Goal: Navigation & Orientation: Find specific page/section

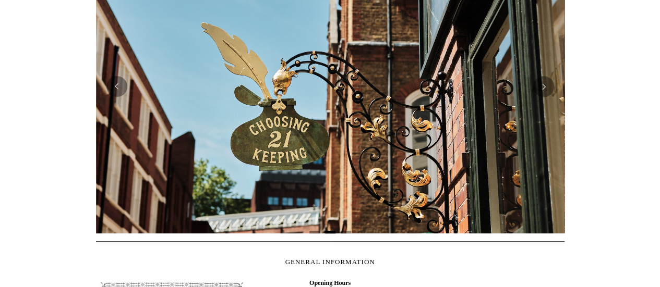
scroll to position [271, 0]
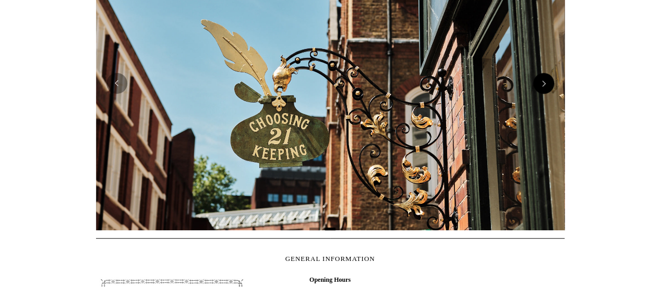
click at [543, 89] on button "Next" at bounding box center [543, 83] width 21 height 21
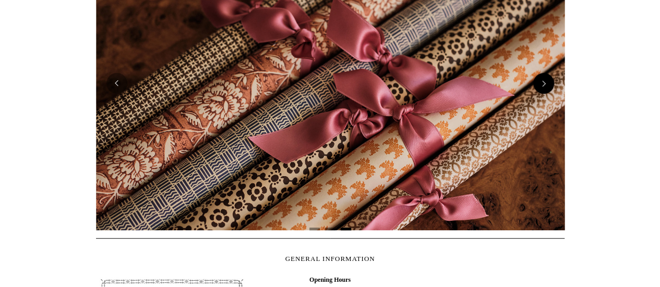
click at [543, 89] on button "Next" at bounding box center [543, 83] width 21 height 21
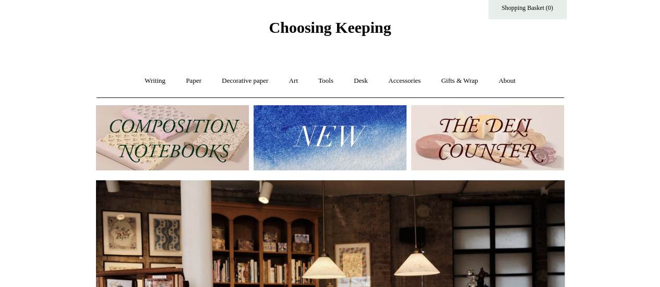
scroll to position [17, 0]
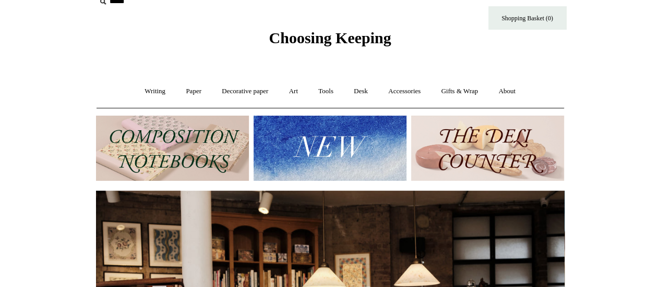
click at [148, 156] on img at bounding box center [172, 148] width 153 height 65
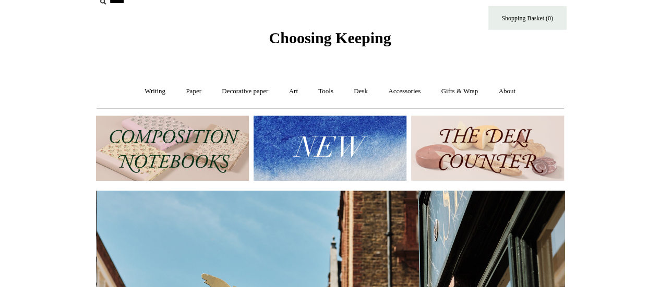
scroll to position [0, 468]
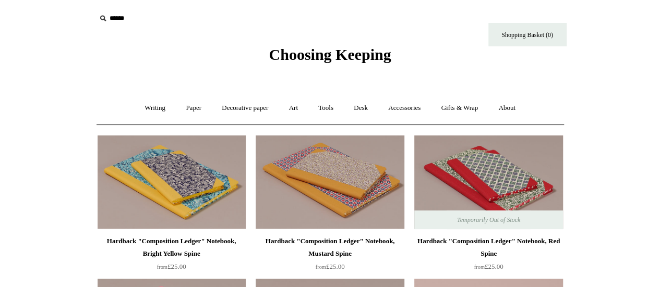
scroll to position [1, 0]
click at [186, 106] on link "Paper +" at bounding box center [193, 108] width 34 height 28
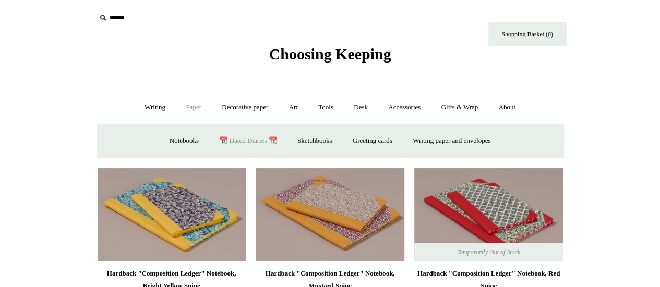
click at [228, 137] on link "📆 Dated Diaries 📆" at bounding box center [248, 141] width 76 height 28
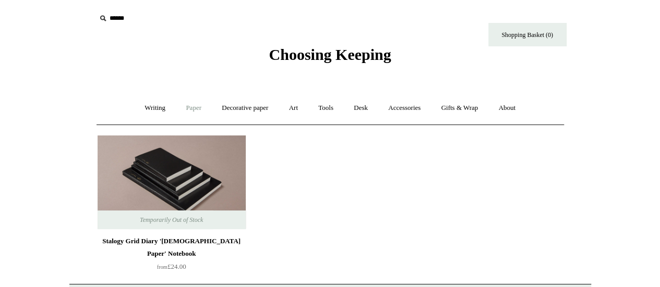
click at [188, 108] on link "Paper +" at bounding box center [193, 108] width 34 height 28
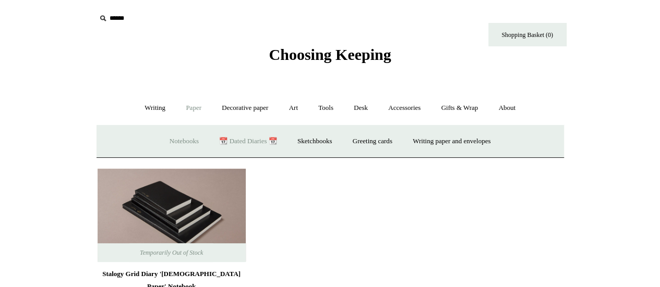
click at [179, 139] on link "Notebooks +" at bounding box center [184, 142] width 48 height 28
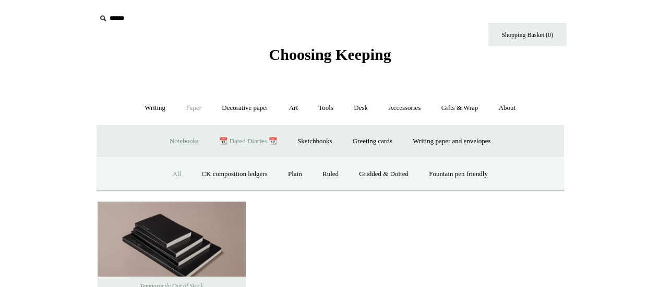
click at [169, 172] on link "All" at bounding box center [177, 175] width 28 height 28
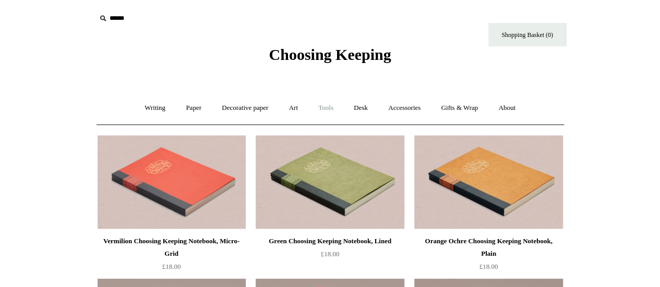
click at [331, 106] on link "Tools +" at bounding box center [326, 108] width 34 height 28
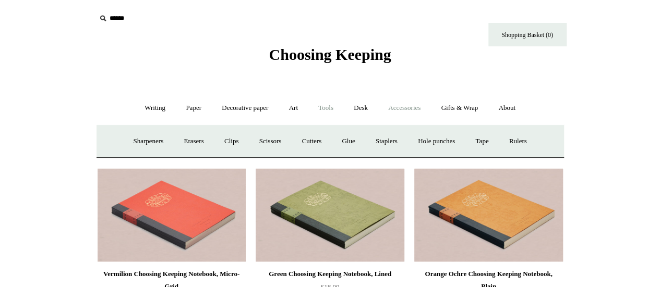
click at [394, 110] on link "Accessories +" at bounding box center [404, 108] width 51 height 28
click at [294, 112] on link "Art +" at bounding box center [294, 108] width 28 height 28
click at [467, 104] on link "Gifts & Wrap +" at bounding box center [459, 108] width 56 height 28
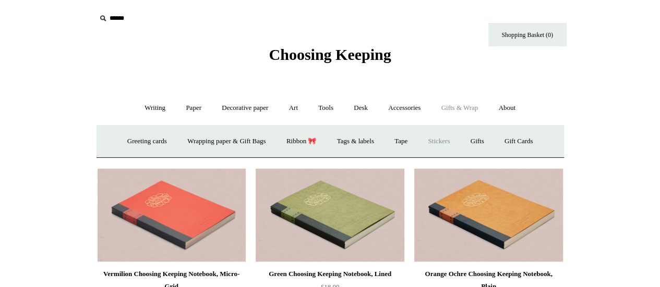
click at [445, 138] on link "Stickers" at bounding box center [438, 142] width 41 height 28
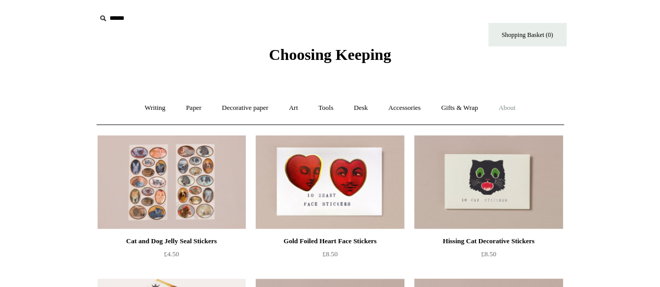
click at [507, 107] on link "About +" at bounding box center [507, 108] width 36 height 28
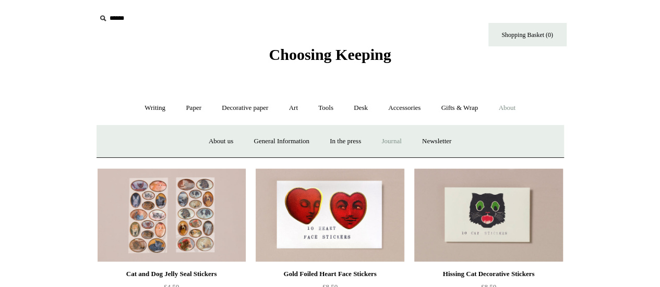
click at [403, 139] on link "Journal +" at bounding box center [391, 142] width 39 height 28
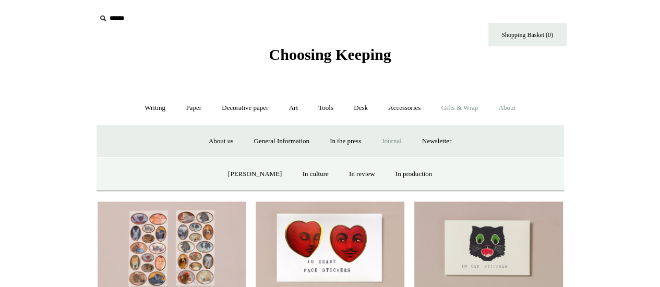
click at [451, 110] on link "Gifts & Wrap +" at bounding box center [459, 108] width 56 height 28
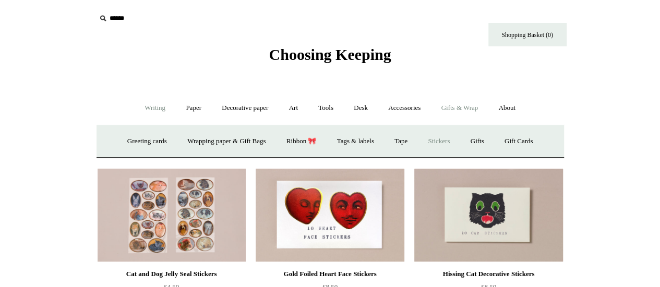
click at [149, 110] on link "Writing +" at bounding box center [155, 108] width 40 height 28
click at [191, 145] on link "Fountain pens +" at bounding box center [202, 142] width 57 height 28
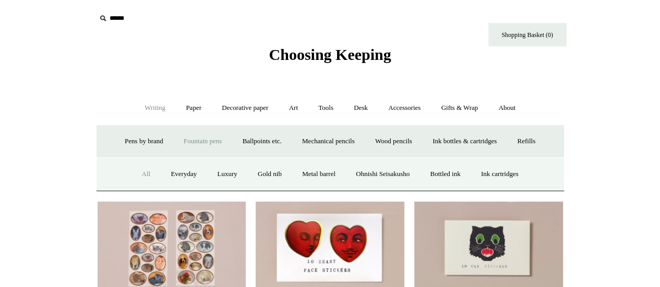
click at [138, 178] on link "All" at bounding box center [146, 175] width 28 height 28
